Goal: Information Seeking & Learning: Check status

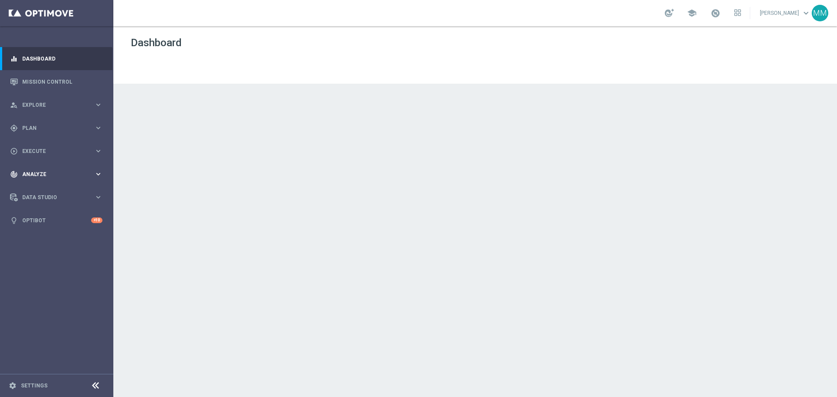
click at [44, 170] on div "track_changes Analyze" at bounding box center [52, 174] width 84 height 8
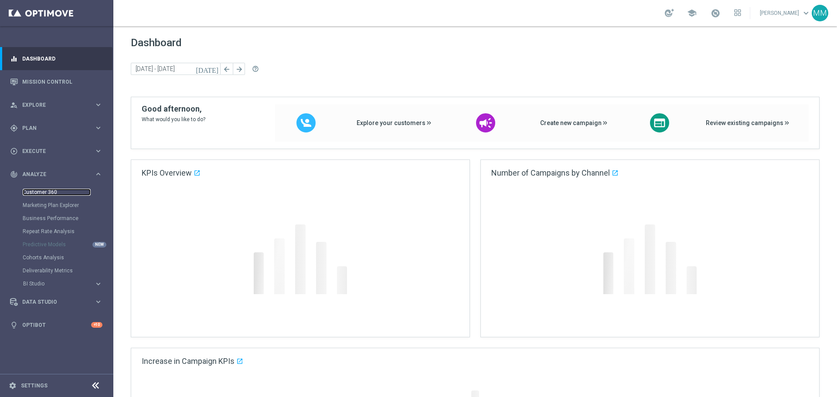
drag, startPoint x: 41, startPoint y: 192, endPoint x: 73, endPoint y: 0, distance: 194.1
click at [41, 192] on link "Customer 360" at bounding box center [57, 192] width 68 height 7
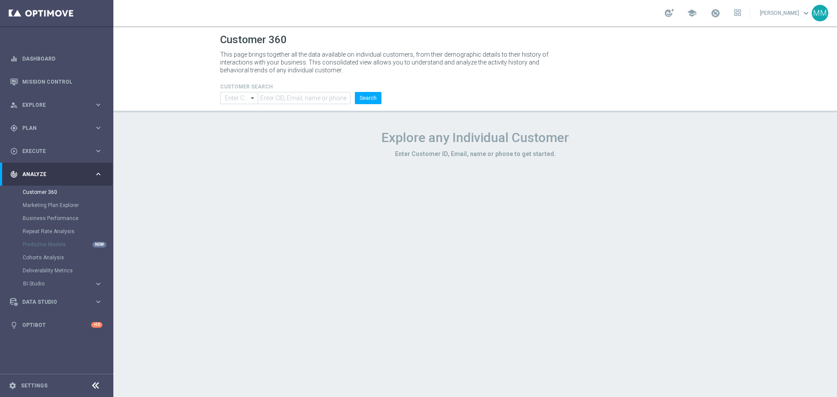
type input "Contains"
click at [286, 97] on input "text" at bounding box center [304, 98] width 93 height 12
paste input "2272615"
type input "2272615"
click at [367, 96] on button "Search" at bounding box center [368, 98] width 27 height 12
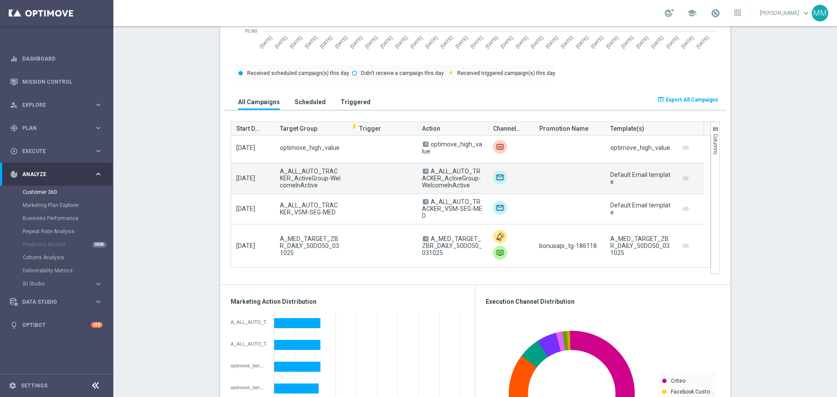
scroll to position [218, 0]
